Goal: Information Seeking & Learning: Learn about a topic

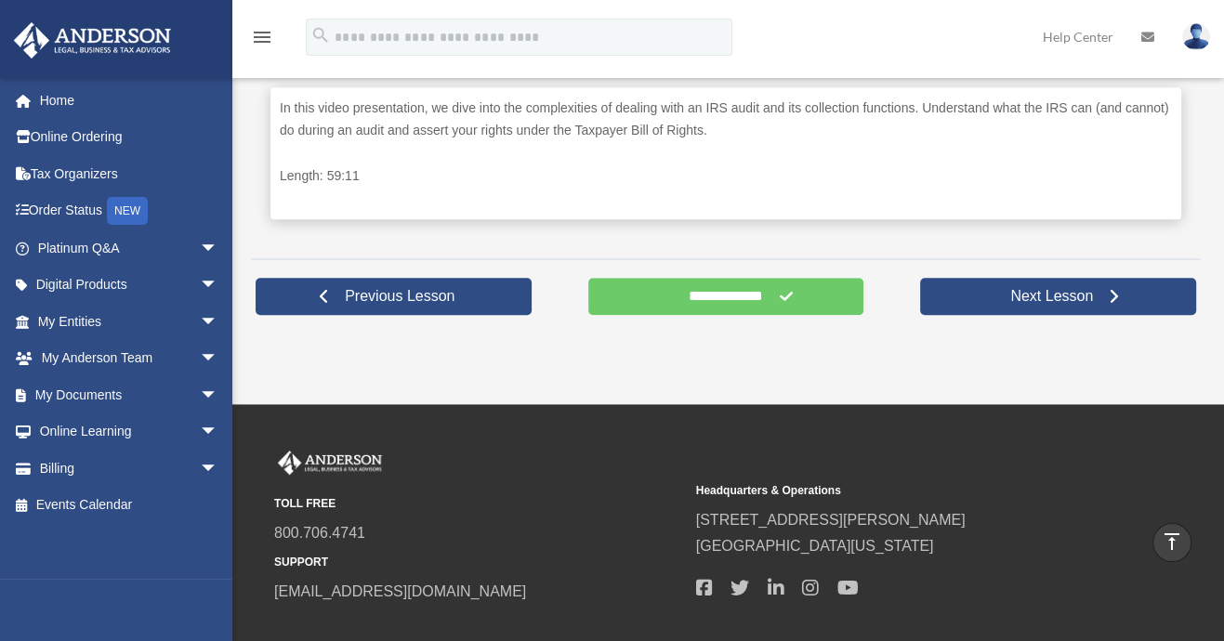
scroll to position [959, 0]
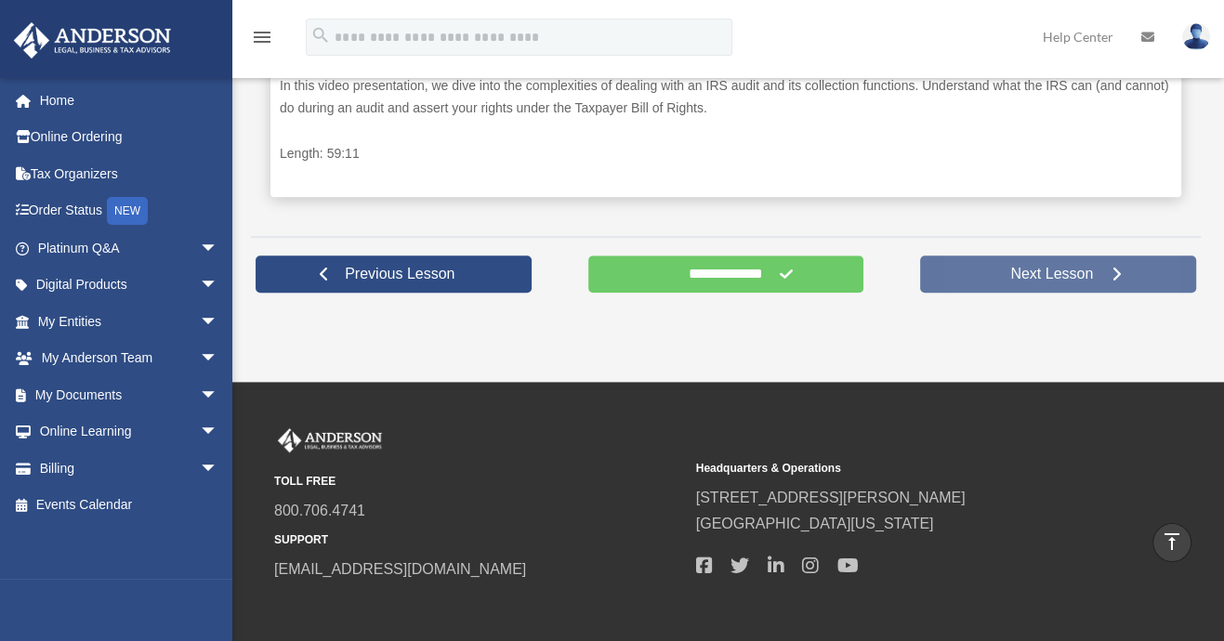
click at [1018, 268] on span "Next Lesson" at bounding box center [1051, 274] width 112 height 19
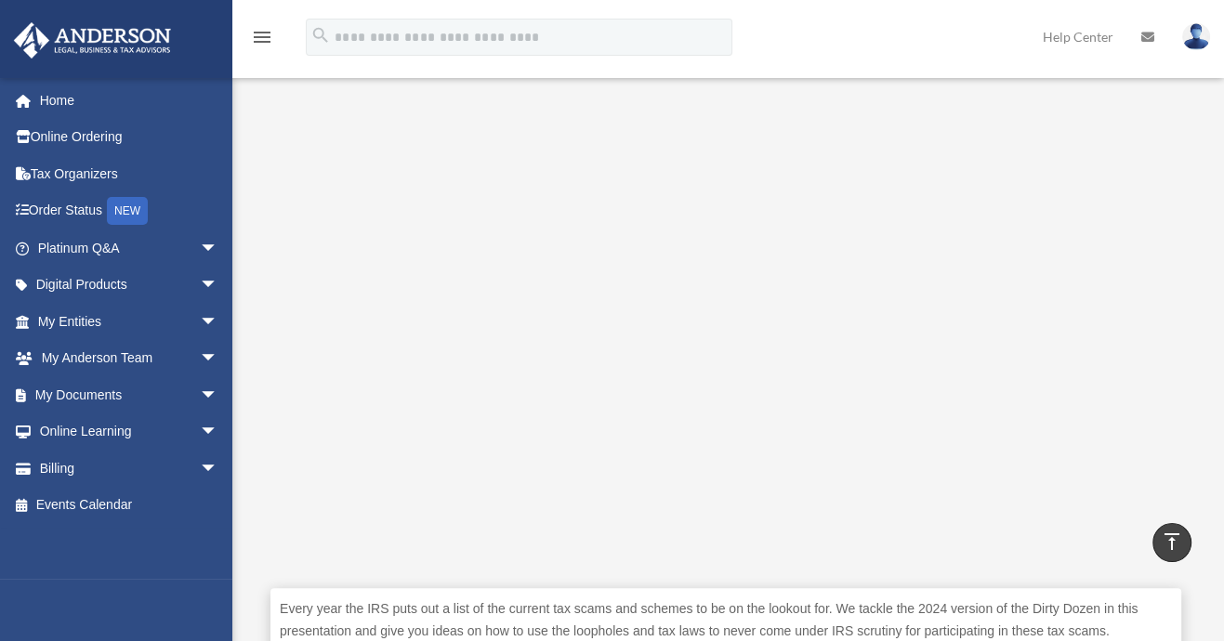
scroll to position [465, 0]
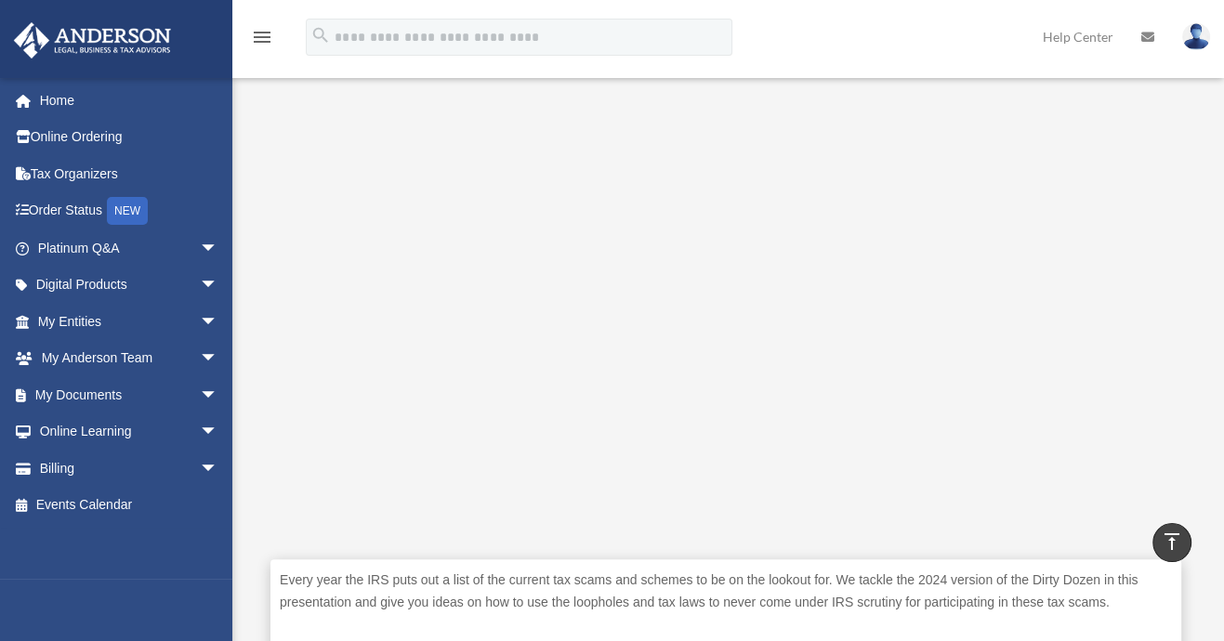
click at [1209, 465] on div "The IRS Dirty Dozen COURSES > Tax Toolbox > The IRS Dirty Dozen The IRS Dirty D…" at bounding box center [725, 227] width 977 height 1202
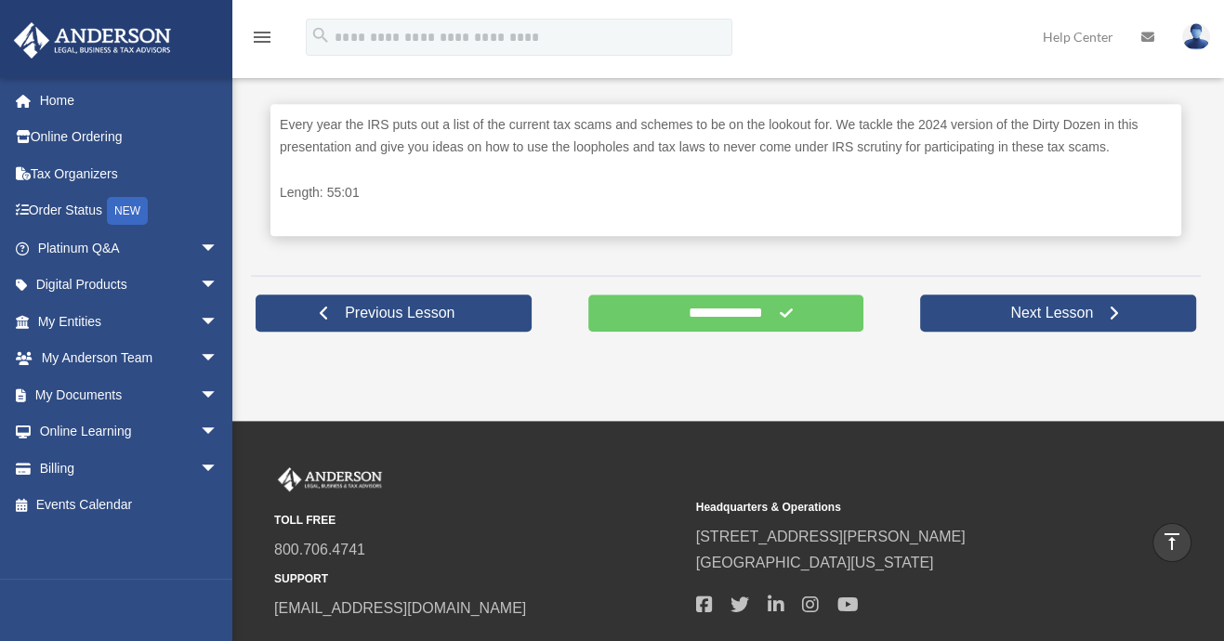
scroll to position [929, 0]
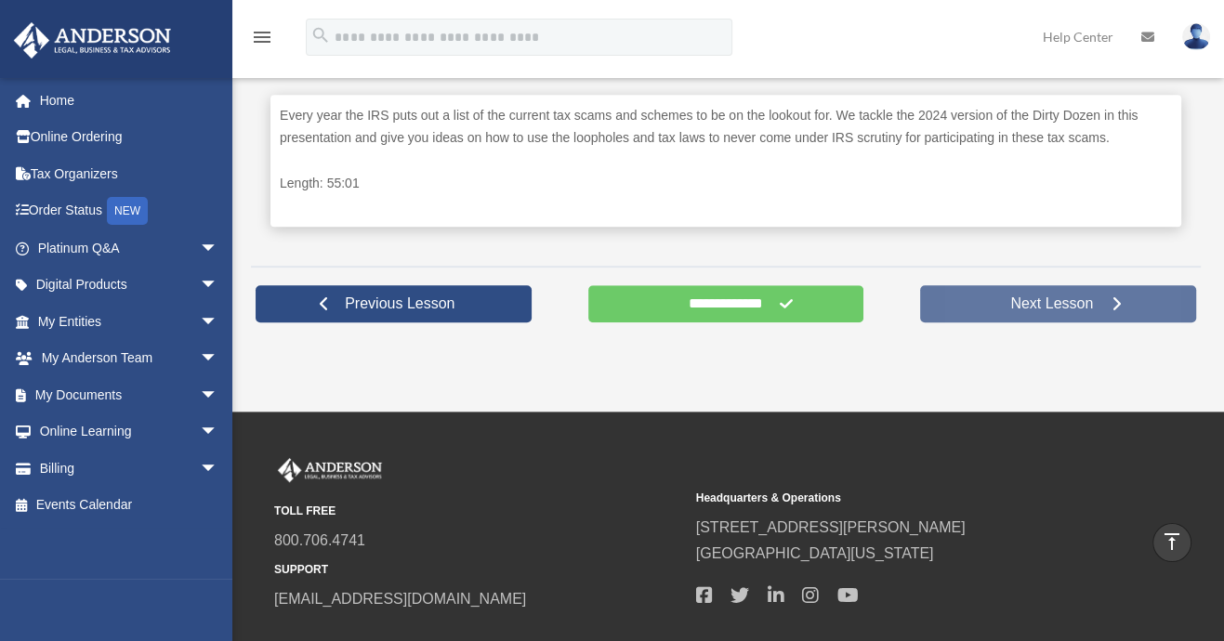
click at [1044, 305] on span "Next Lesson" at bounding box center [1051, 304] width 112 height 19
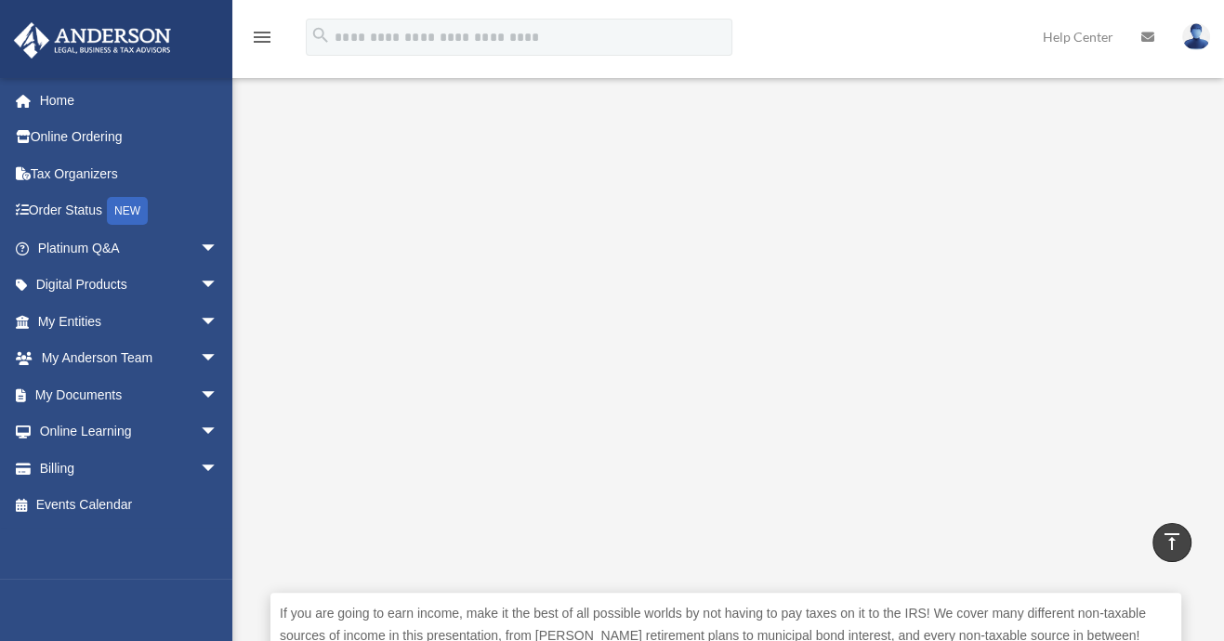
scroll to position [476, 0]
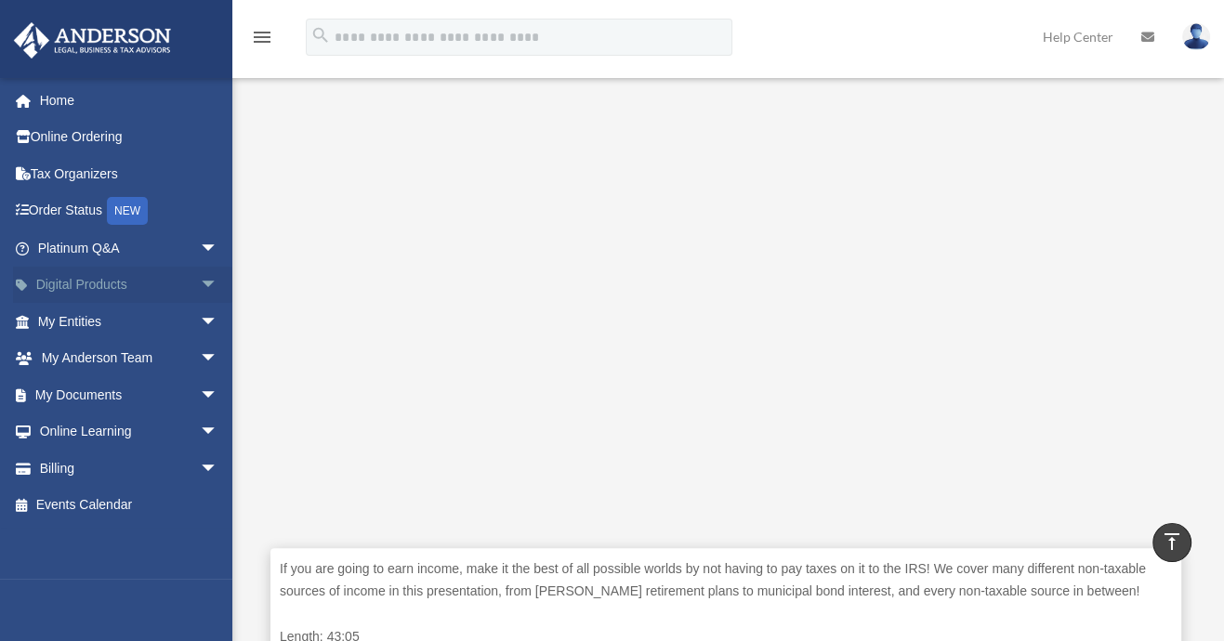
click at [89, 277] on link "Digital Products arrow_drop_down" at bounding box center [129, 285] width 233 height 37
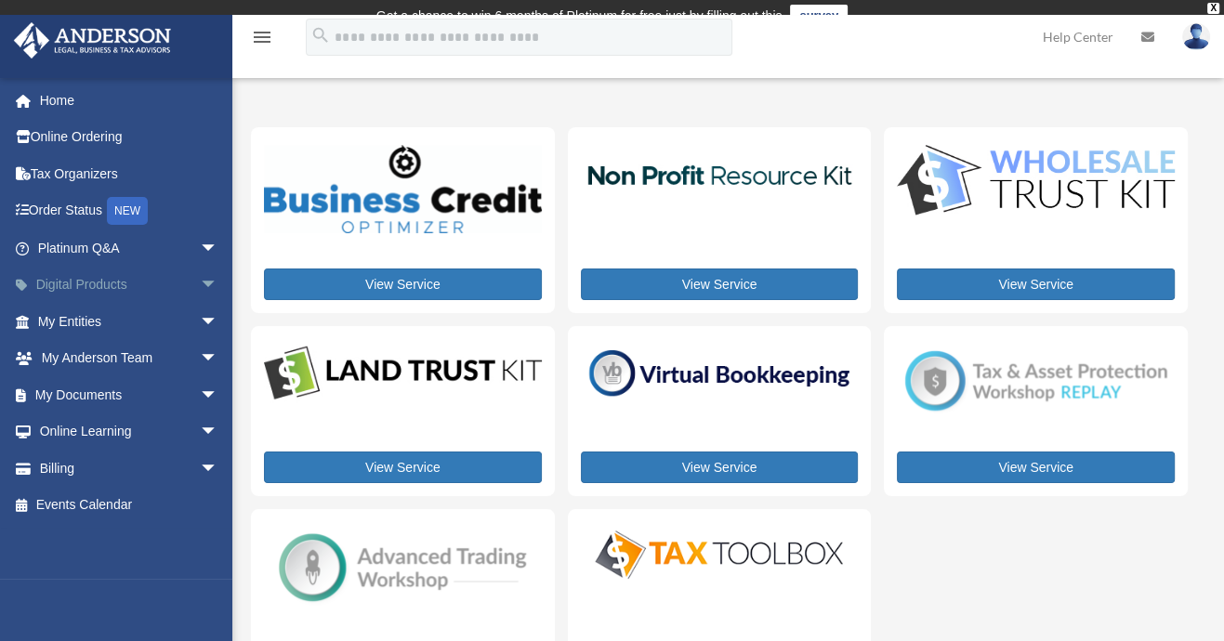
click at [200, 283] on span "arrow_drop_down" at bounding box center [218, 286] width 37 height 38
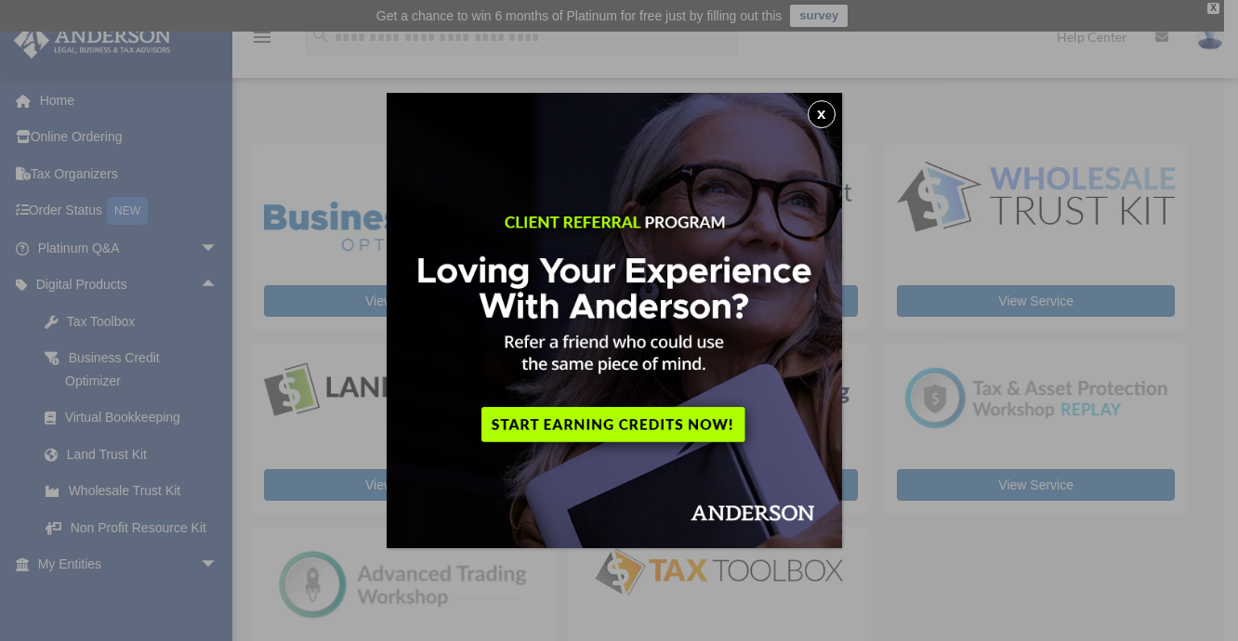
click at [110, 321] on div "x" at bounding box center [619, 320] width 1238 height 641
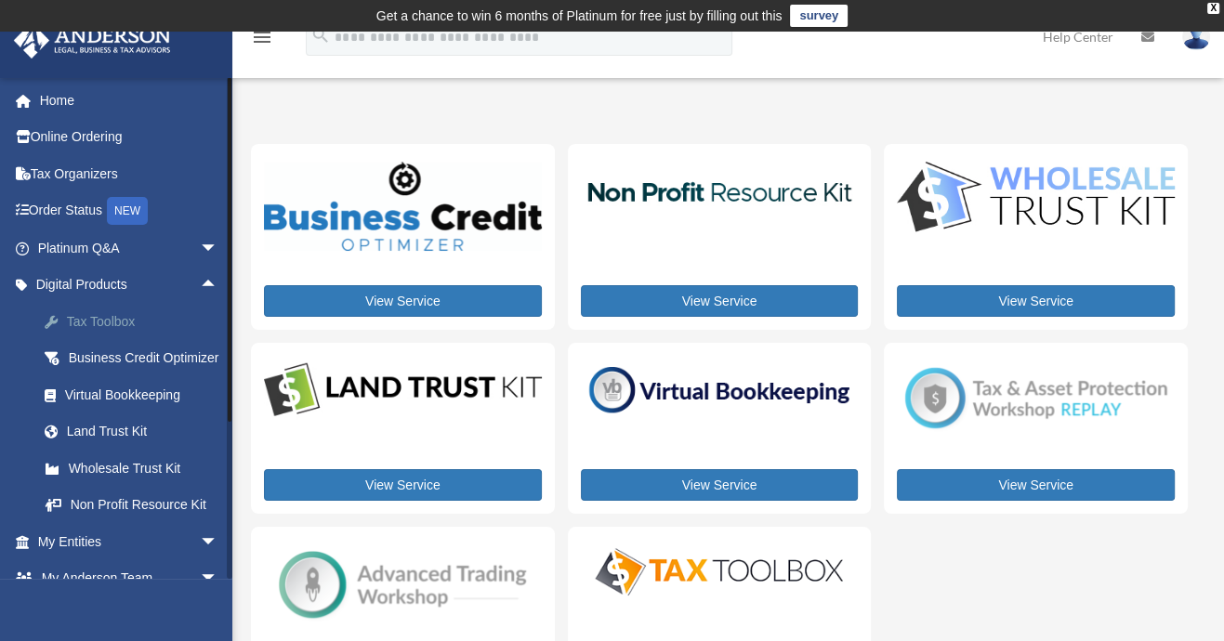
click at [90, 314] on div "Tax Toolbox" at bounding box center [144, 321] width 158 height 23
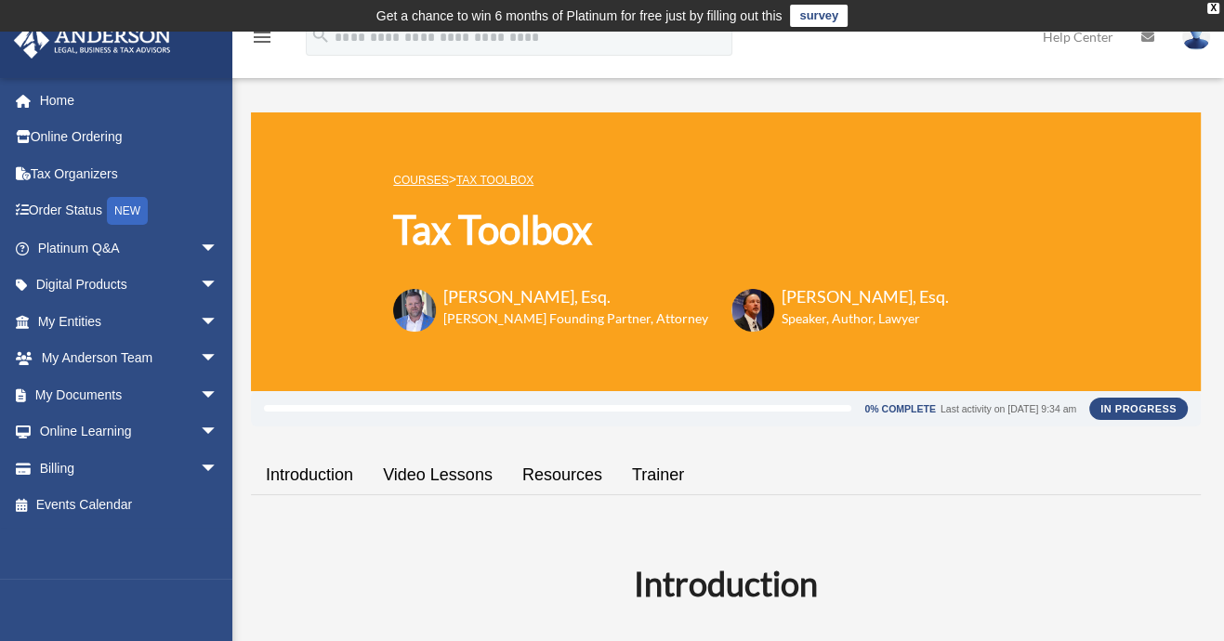
click at [426, 471] on link "Video Lessons" at bounding box center [437, 475] width 139 height 53
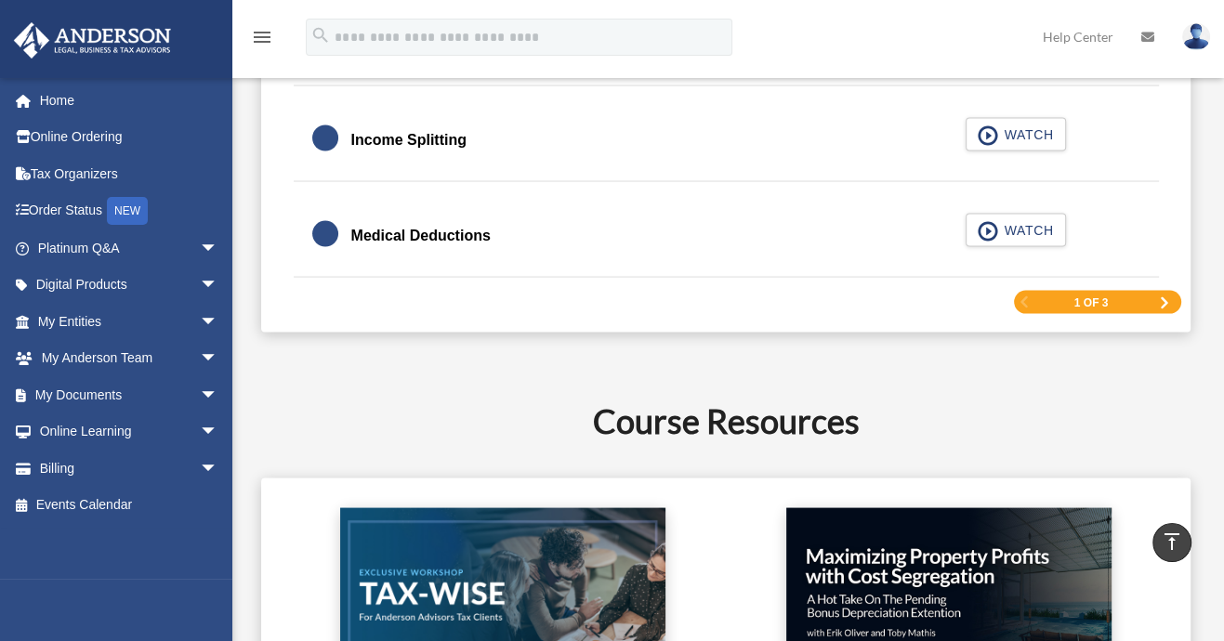
scroll to position [3041, 0]
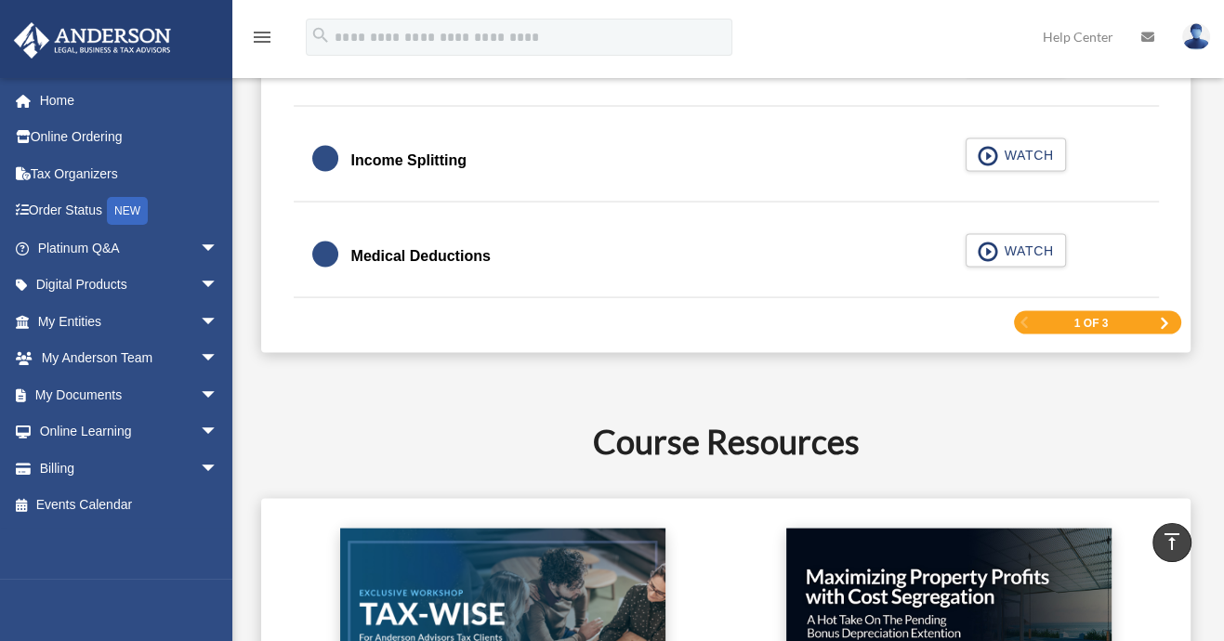
click at [1157, 316] on div "1 of 3" at bounding box center [1097, 321] width 167 height 23
click at [1163, 318] on span "Next Page" at bounding box center [1164, 322] width 11 height 11
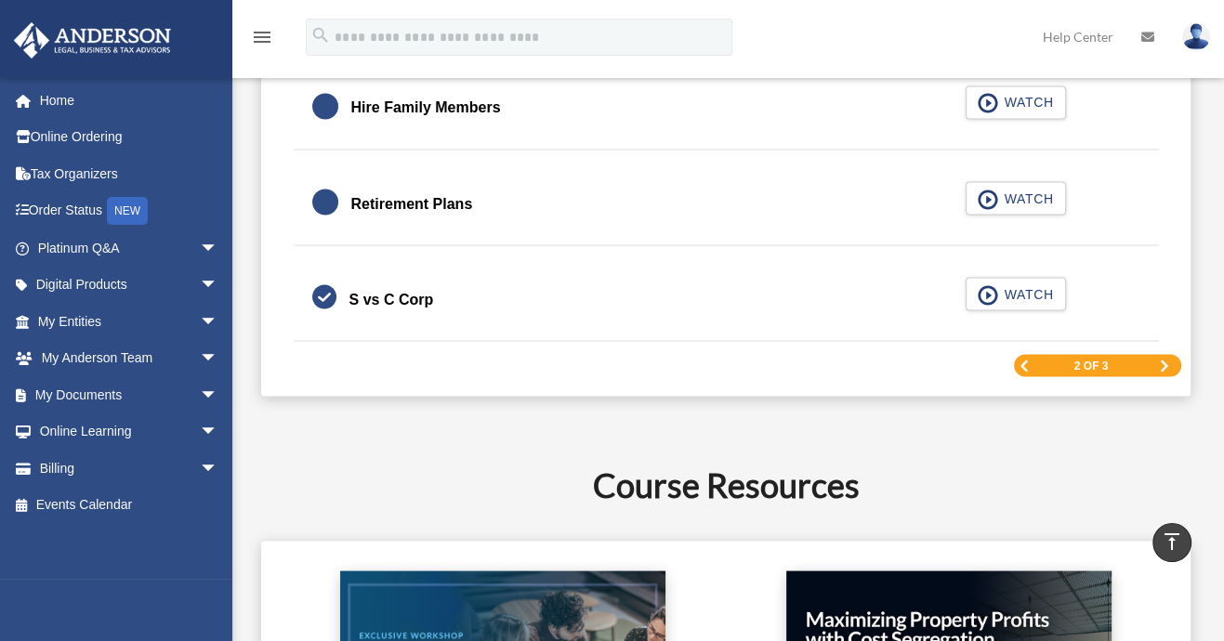
scroll to position [2951, 0]
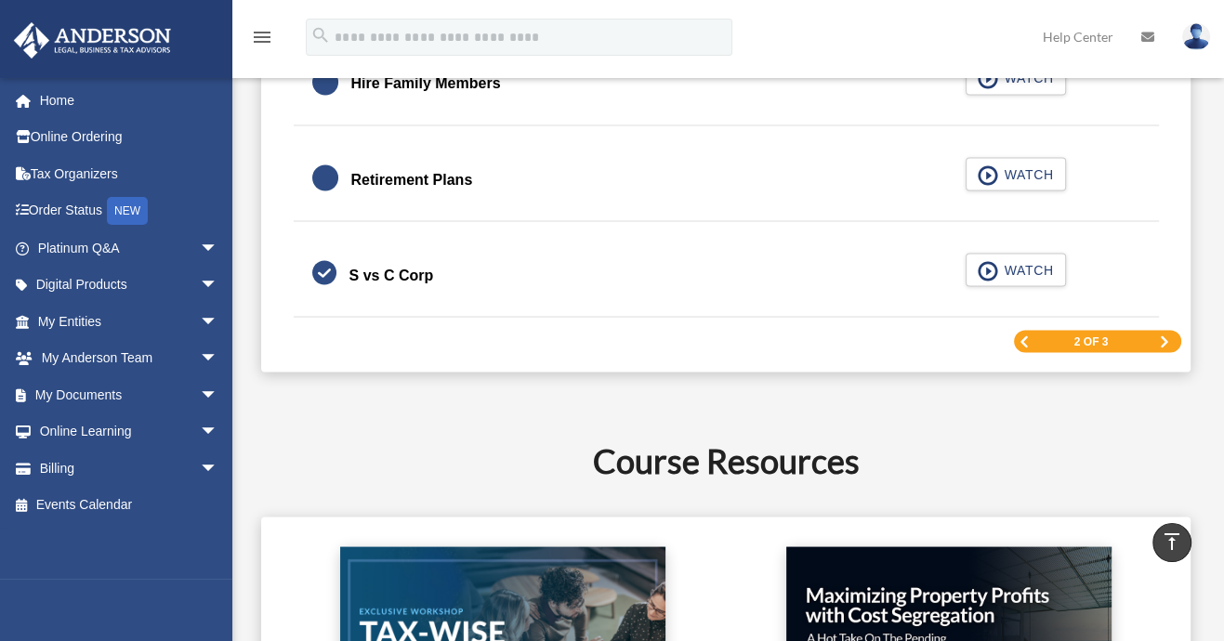
click at [1165, 336] on span "Next Page" at bounding box center [1164, 340] width 11 height 11
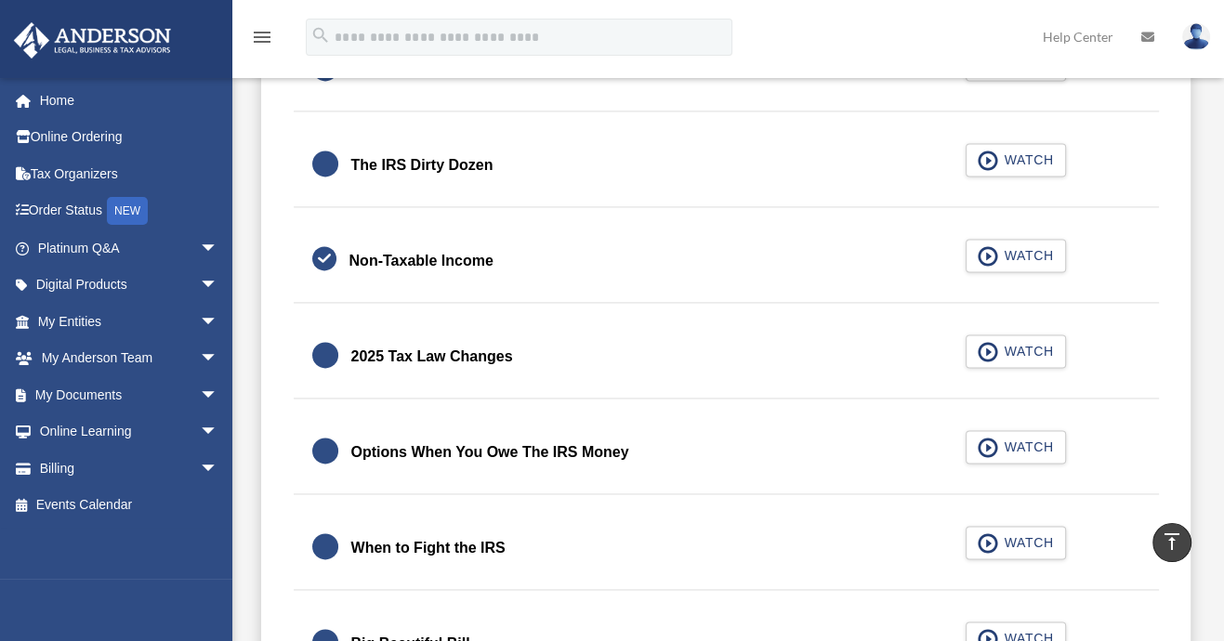
scroll to position [2301, 0]
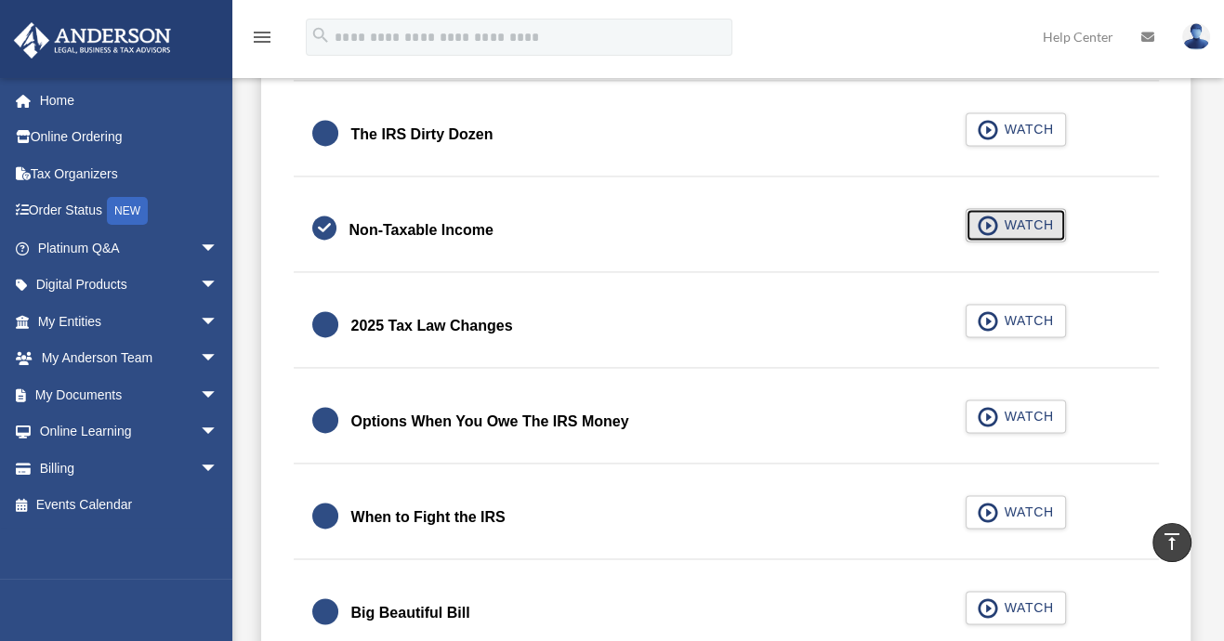
click at [1003, 219] on span "WATCH" at bounding box center [1025, 225] width 55 height 19
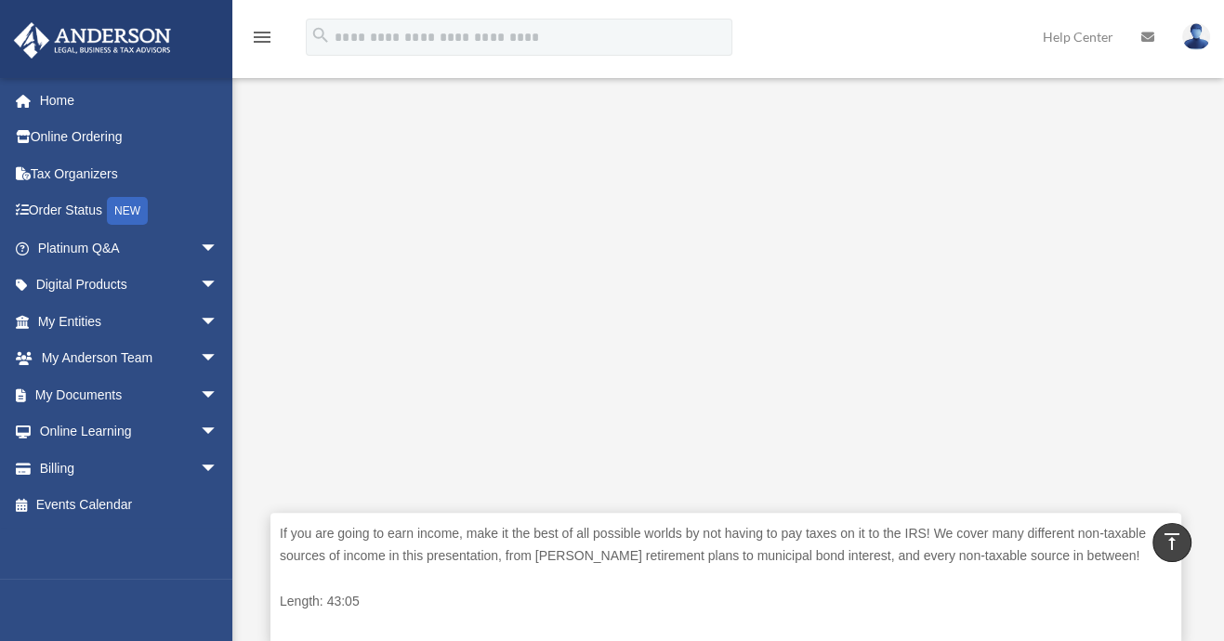
scroll to position [557, 0]
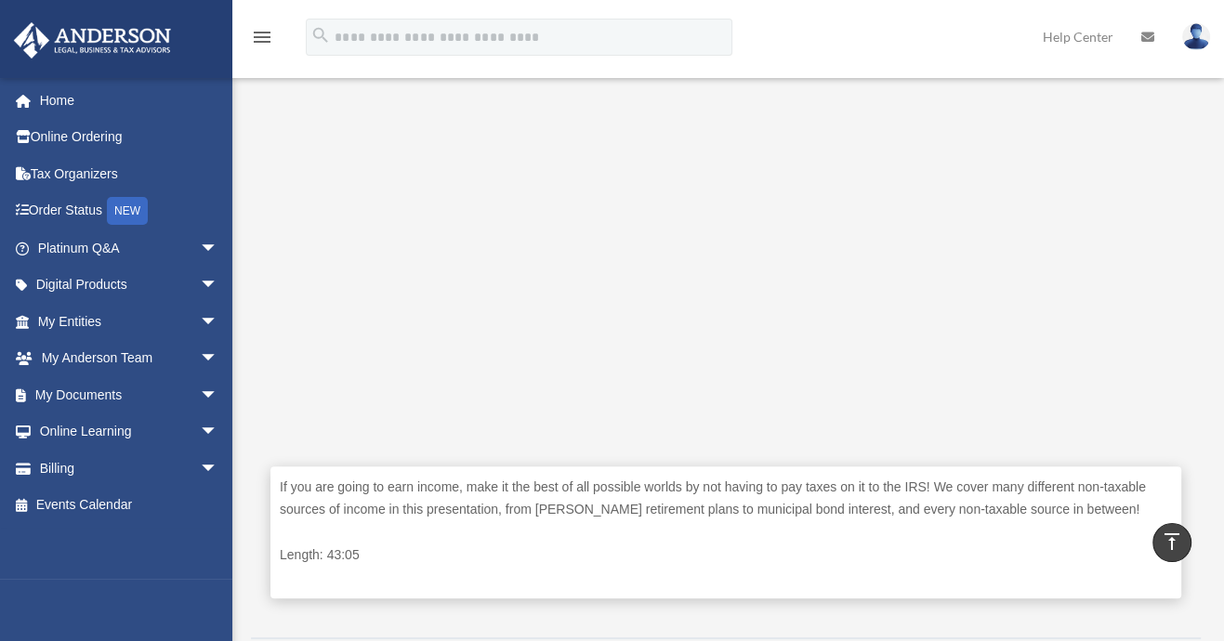
click at [925, 543] on div "If you are going to earn income, make it the best of all possible worlds by not…" at bounding box center [725, 532] width 911 height 133
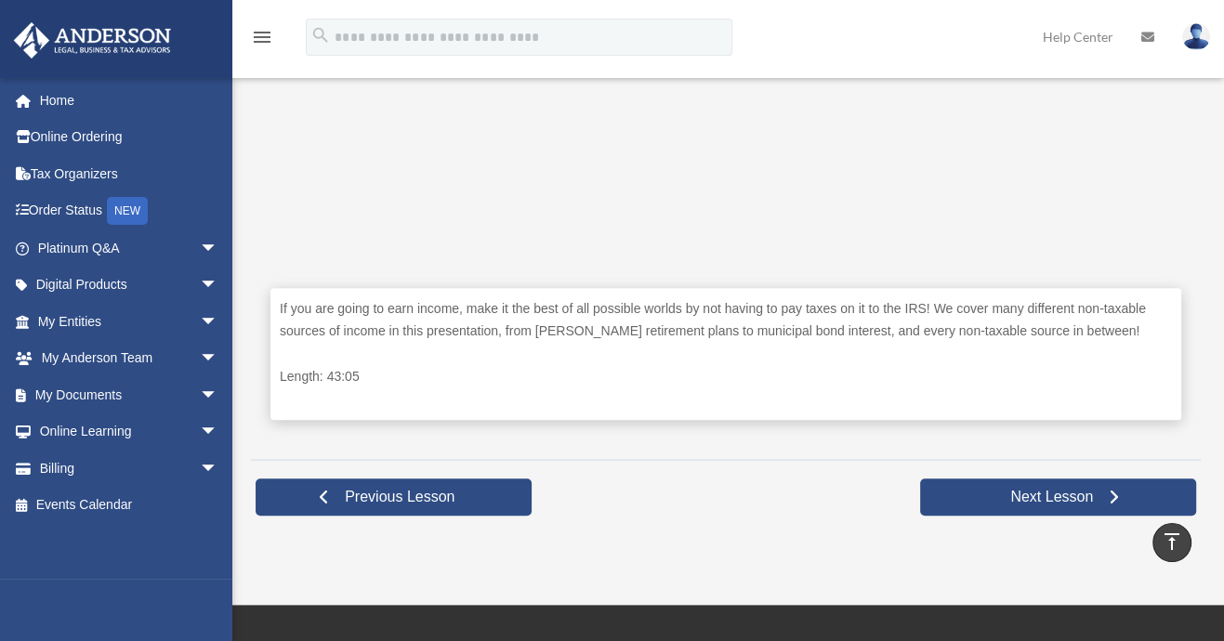
scroll to position [869, 0]
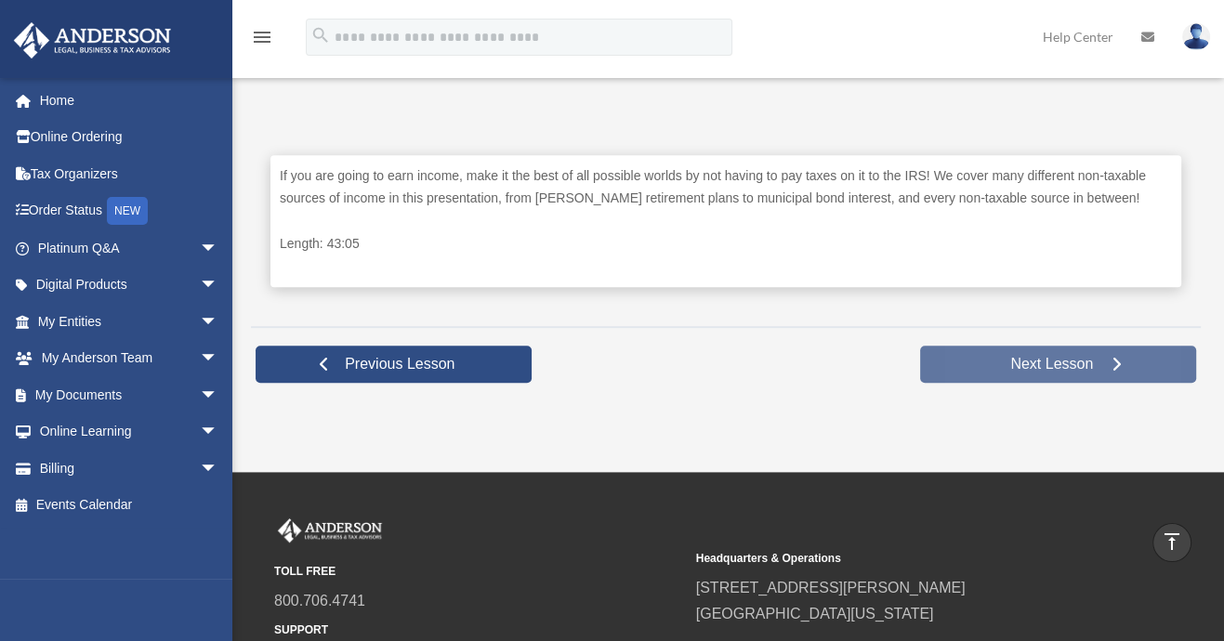
click at [1034, 360] on span "Next Lesson" at bounding box center [1051, 364] width 112 height 19
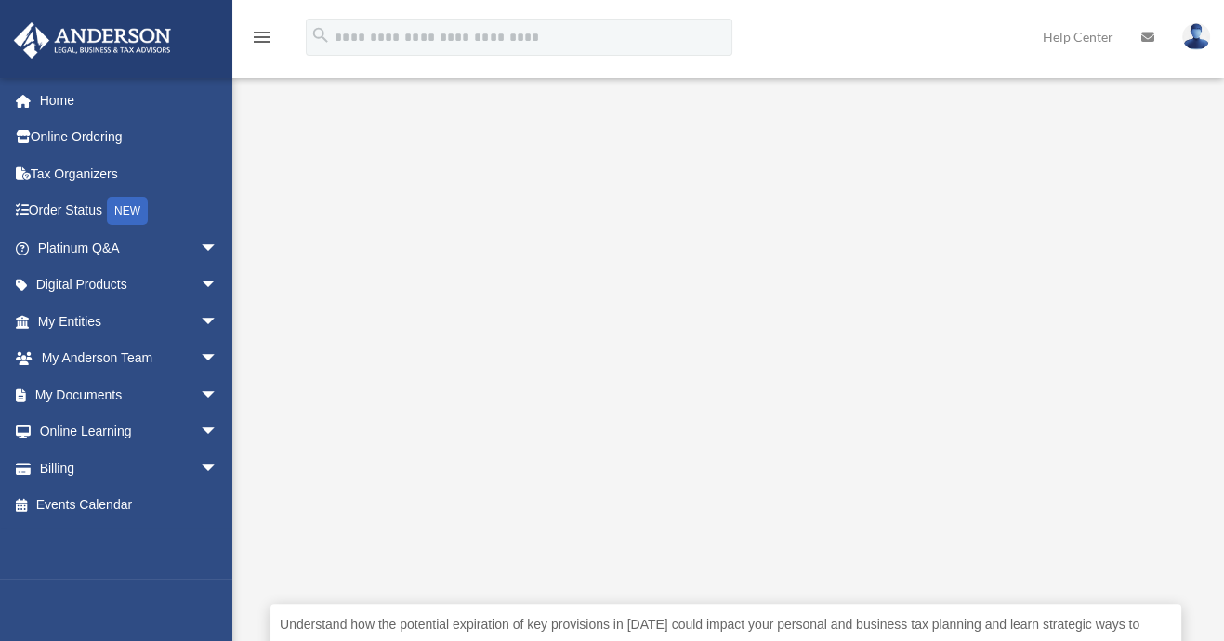
scroll to position [465, 0]
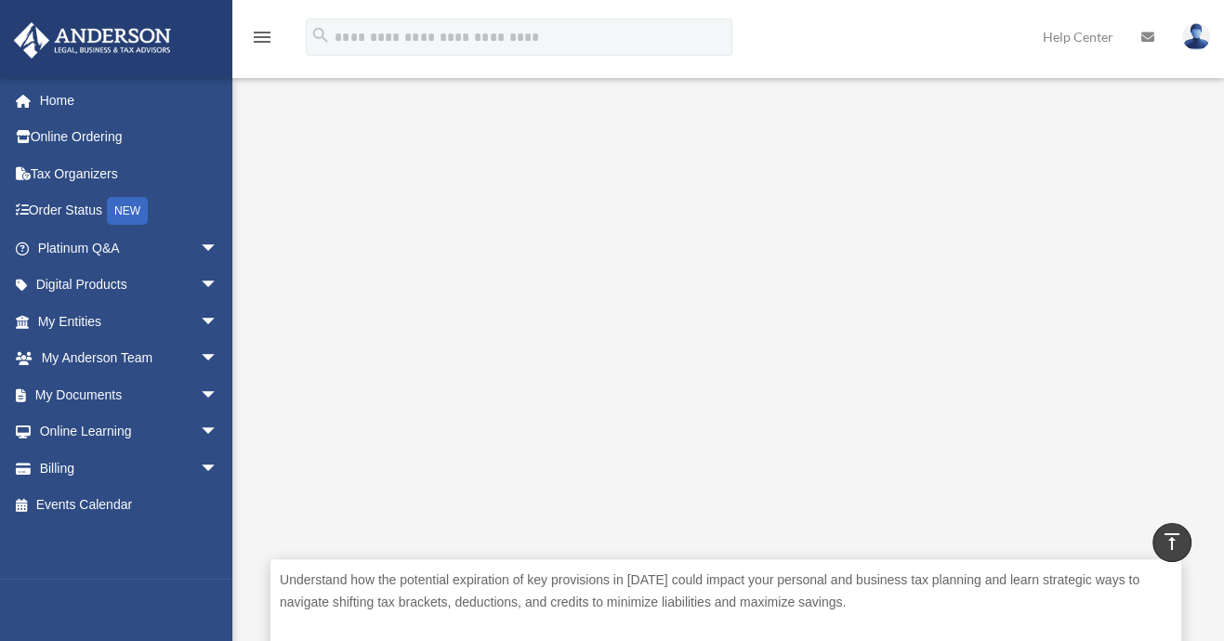
click at [759, 601] on p "Understand how the potential expiration of key provisions in [DATE] could impac…" at bounding box center [726, 592] width 892 height 46
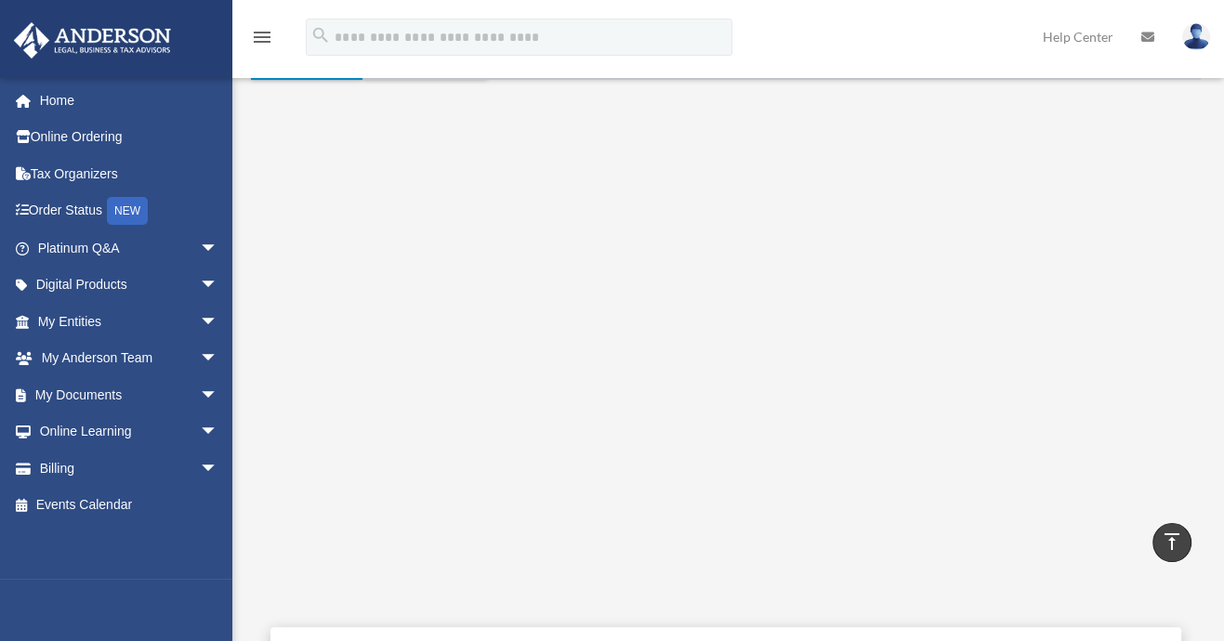
scroll to position [372, 0]
click at [796, 20] on div "menu search Site Menu add [PERSON_NAME][EMAIL_ADDRESS][DOMAIN_NAME] My Profile …" at bounding box center [612, 45] width 1196 height 63
